Goal: Task Accomplishment & Management: Complete application form

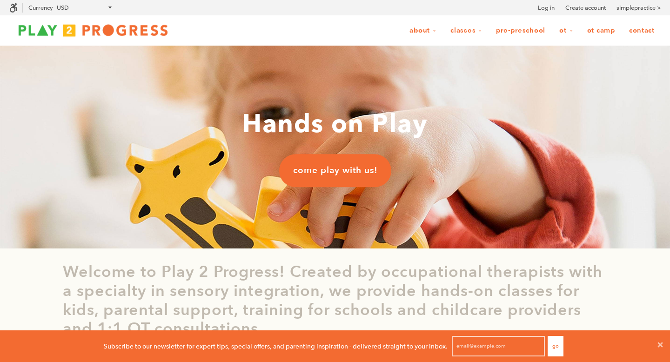
scroll to position [0, 0]
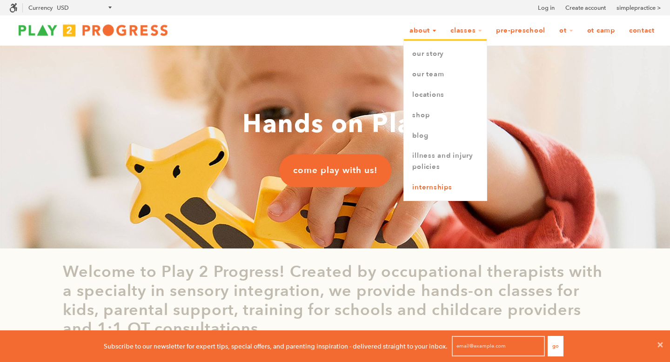
click at [448, 193] on link "Internships" at bounding box center [445, 187] width 83 height 20
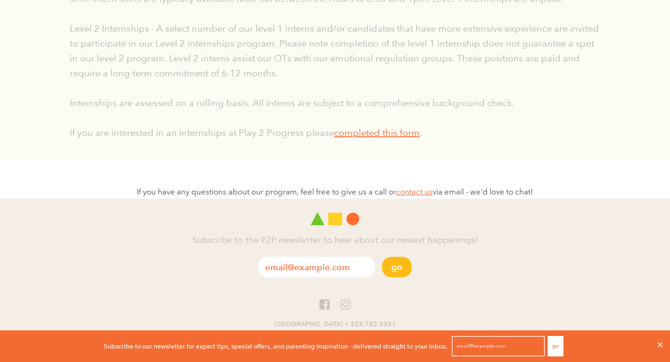
scroll to position [375, 0]
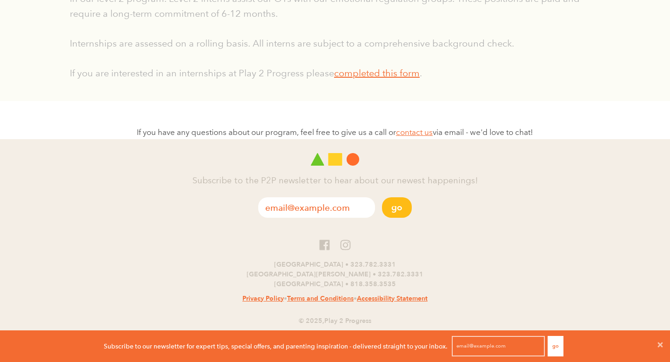
click at [390, 79] on p "If you are interested in an internships at Play 2 Progress please completed thi…" at bounding box center [335, 73] width 531 height 15
click at [391, 76] on link "completed this form" at bounding box center [377, 72] width 86 height 11
